Goal: Information Seeking & Learning: Understand process/instructions

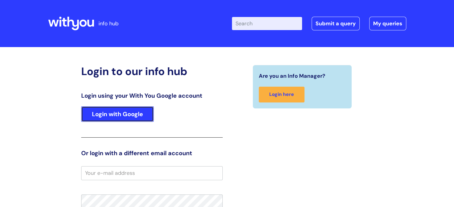
click at [114, 117] on link "Login with Google" at bounding box center [117, 114] width 72 height 16
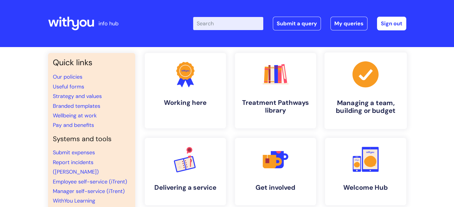
click at [358, 107] on h4 "Managing a team, building or budget" at bounding box center [365, 107] width 73 height 16
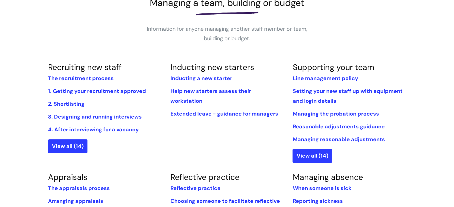
scroll to position [97, 0]
click at [196, 79] on link "Inducting a new starter" at bounding box center [201, 78] width 62 height 7
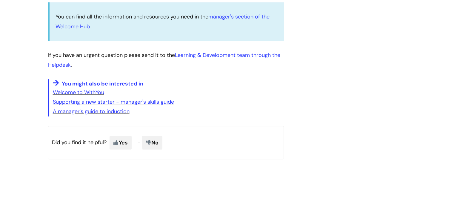
scroll to position [159, 0]
click at [72, 103] on link "Supporting a new starter - manager's skills guide" at bounding box center [113, 101] width 121 height 7
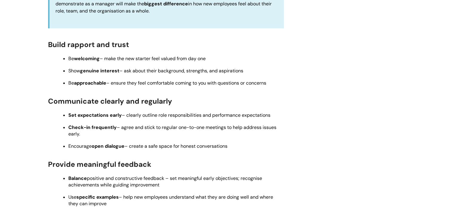
scroll to position [71, 0]
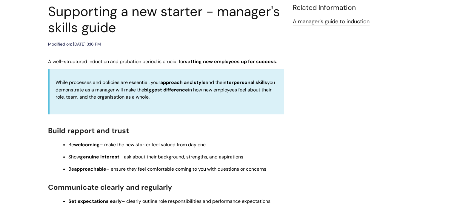
click at [329, 22] on link "A manager's guide to induction" at bounding box center [331, 22] width 77 height 8
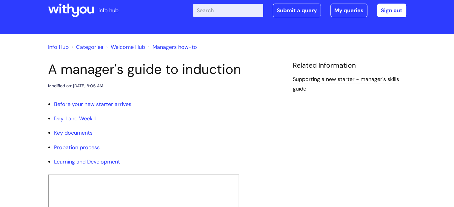
scroll to position [13, 0]
click at [75, 136] on link "Key documents" at bounding box center [73, 132] width 38 height 7
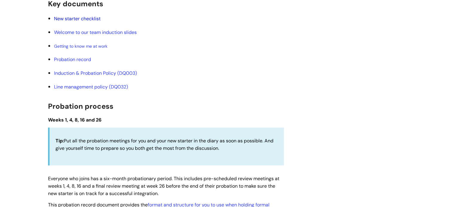
click at [69, 22] on link "New starter checklist" at bounding box center [77, 19] width 47 height 6
click at [92, 22] on link "New starter checklist" at bounding box center [77, 19] width 47 height 6
click at [101, 35] on link "Welcome to our team induction slides" at bounding box center [95, 32] width 83 height 6
click at [78, 62] on link "Probation record" at bounding box center [72, 59] width 37 height 6
